Goal: Task Accomplishment & Management: Use online tool/utility

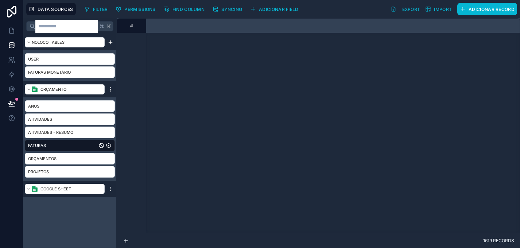
scroll to position [485, 793]
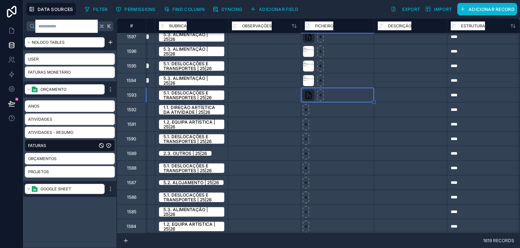
click at [353, 122] on div at bounding box center [337, 124] width 73 height 15
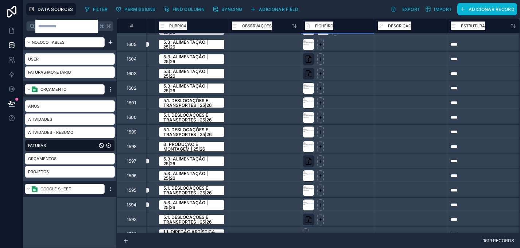
scroll to position [351, 793]
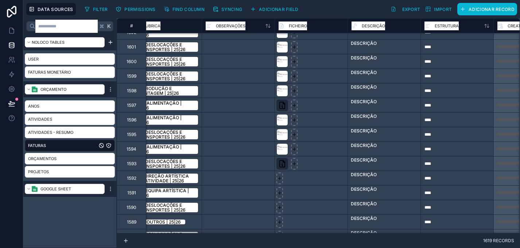
scroll to position [417, 819]
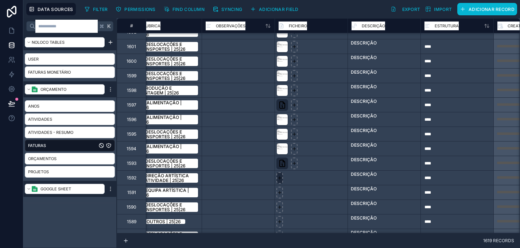
click at [281, 178] on icon at bounding box center [279, 178] width 3 height 0
type input "**********"
